Goal: Book appointment/travel/reservation

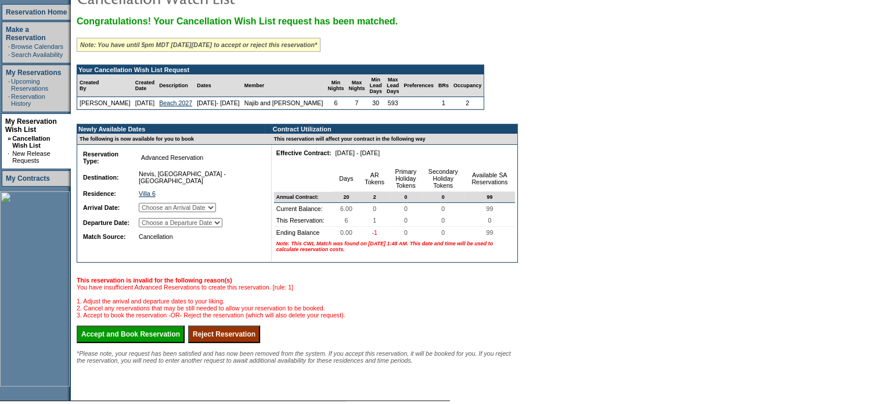
scroll to position [174, 0]
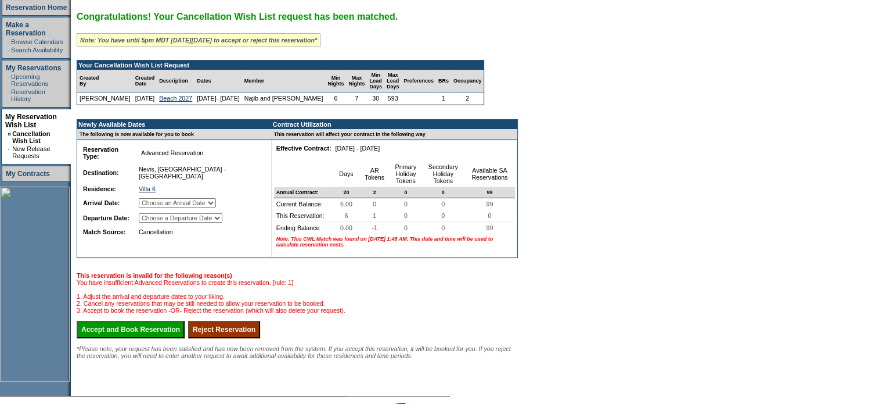
click at [216, 207] on select "Choose an Arrival Date [DATE] [DATE] [DATE] [DATE] [DATE] [DATE]" at bounding box center [177, 202] width 77 height 9
select select "[DATE]"
click at [152, 205] on select "Choose an Arrival Date [DATE] [DATE] [DATE] [DATE] [DATE] [DATE]" at bounding box center [177, 202] width 77 height 9
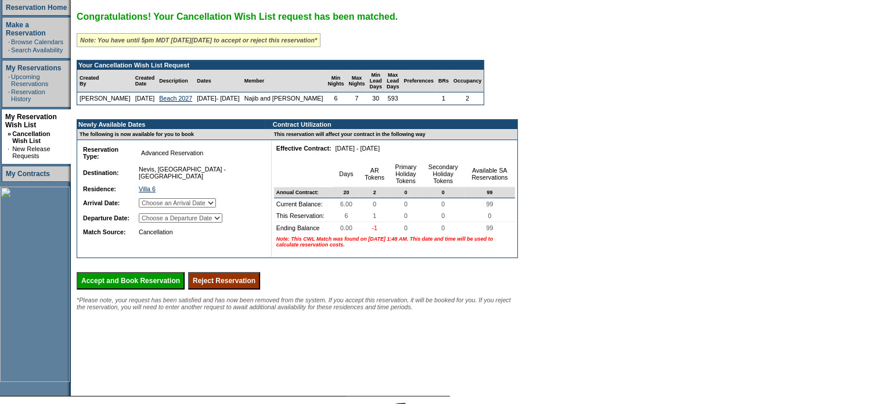
click at [222, 222] on select "Choose a Departure Date [DATE] [DATE] [DATE] [DATE] [DATE] [DATE]" at bounding box center [181, 217] width 84 height 9
select select "[DATE]"
click at [153, 222] on select "Choose a Departure Date [DATE] [DATE] [DATE] [DATE] [DATE] [DATE]" at bounding box center [181, 217] width 84 height 9
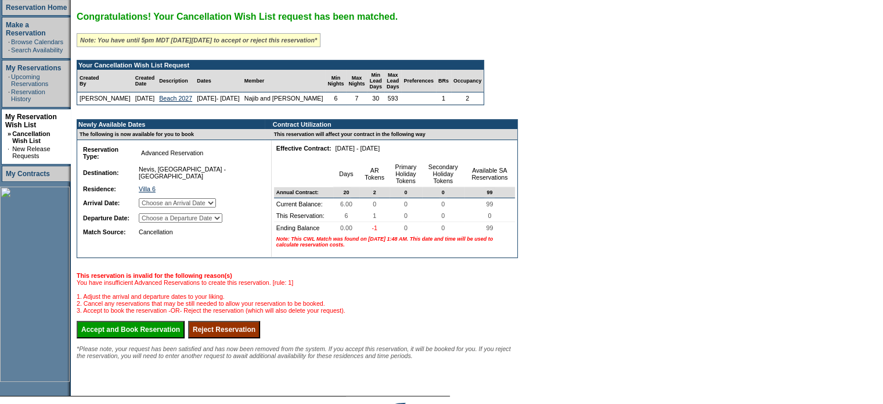
click at [248, 338] on input "Reject Reservation" at bounding box center [224, 329] width 72 height 17
